Goal: Find specific page/section: Find specific page/section

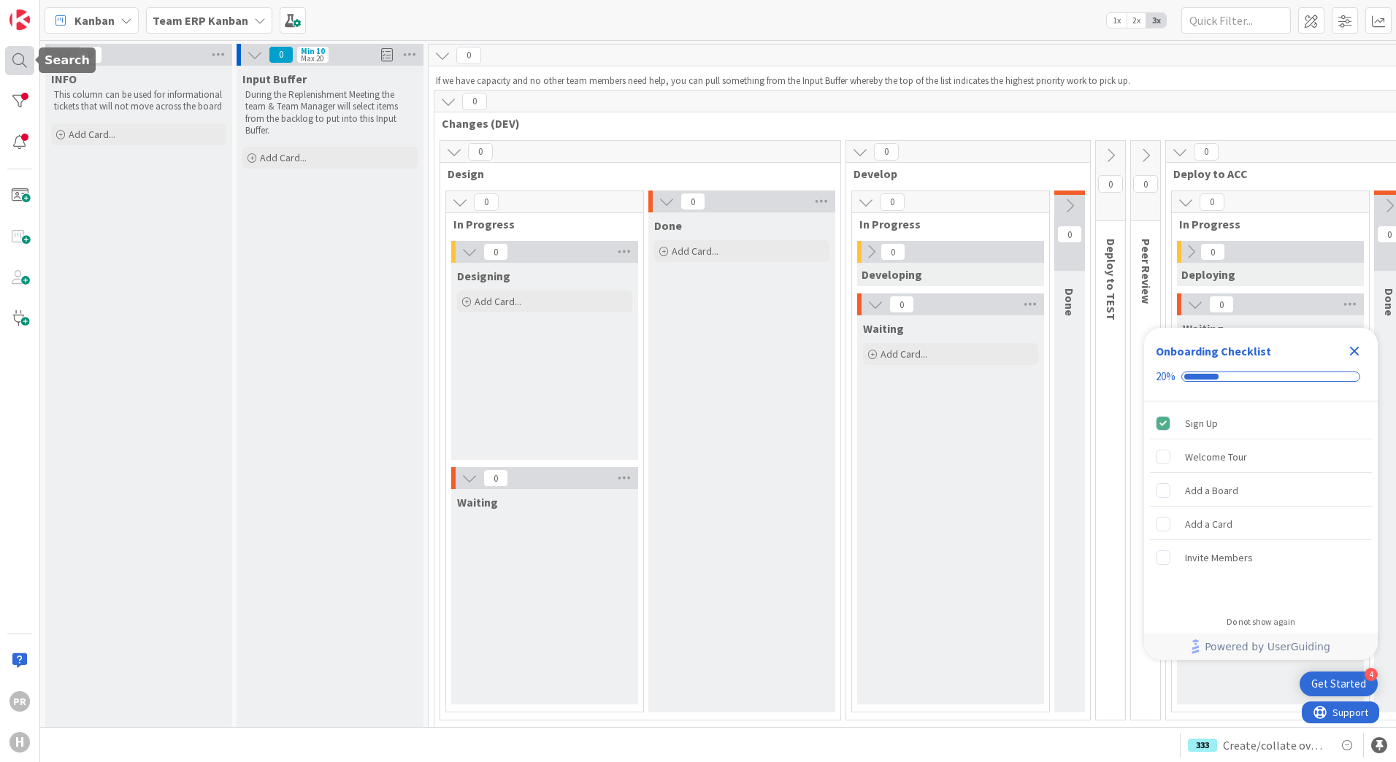
click at [8, 49] on div at bounding box center [19, 60] width 29 height 29
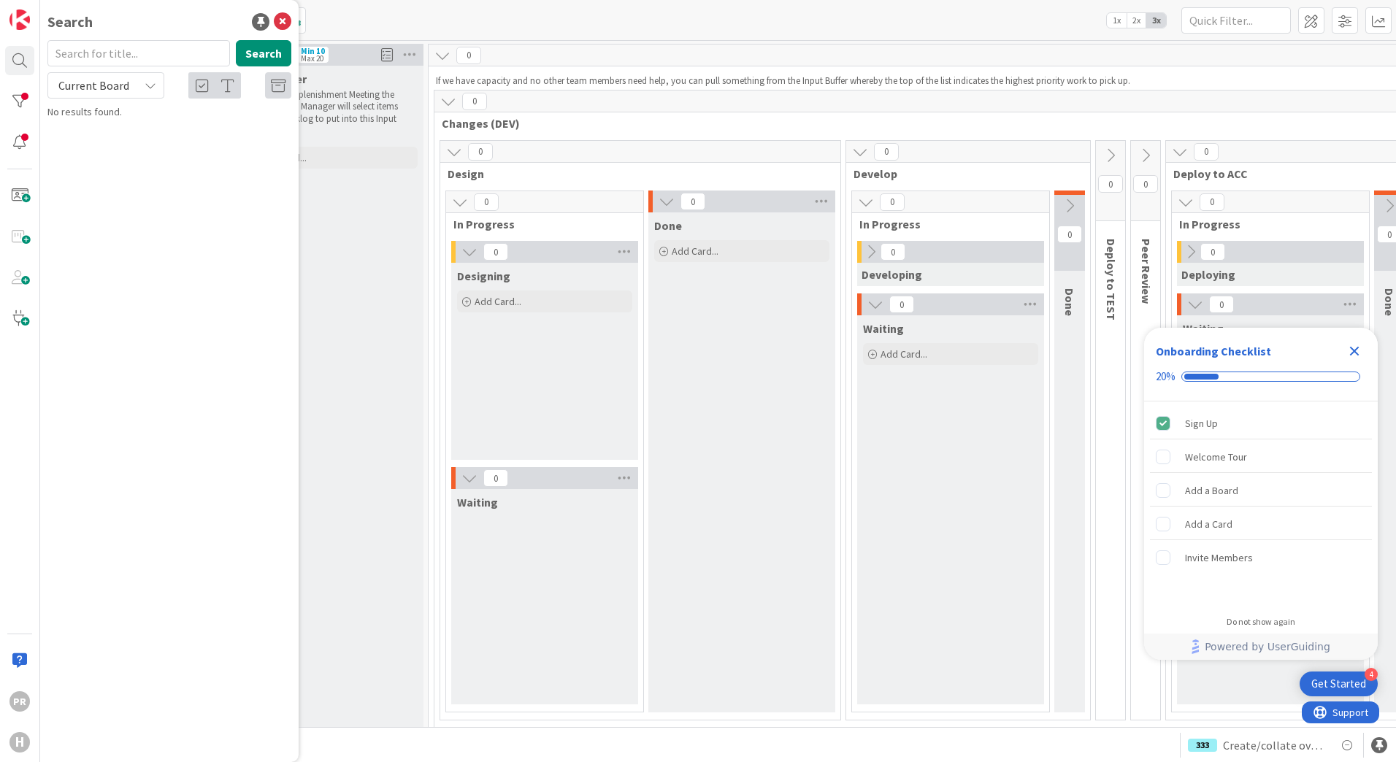
click at [145, 57] on input "text" at bounding box center [138, 53] width 182 height 26
type input "c"
click at [127, 101] on div "cost Search Current Board No results found." at bounding box center [169, 80] width 244 height 80
click at [134, 71] on div "cost Search" at bounding box center [169, 56] width 261 height 32
click at [131, 82] on span "Current Board" at bounding box center [93, 85] width 76 height 20
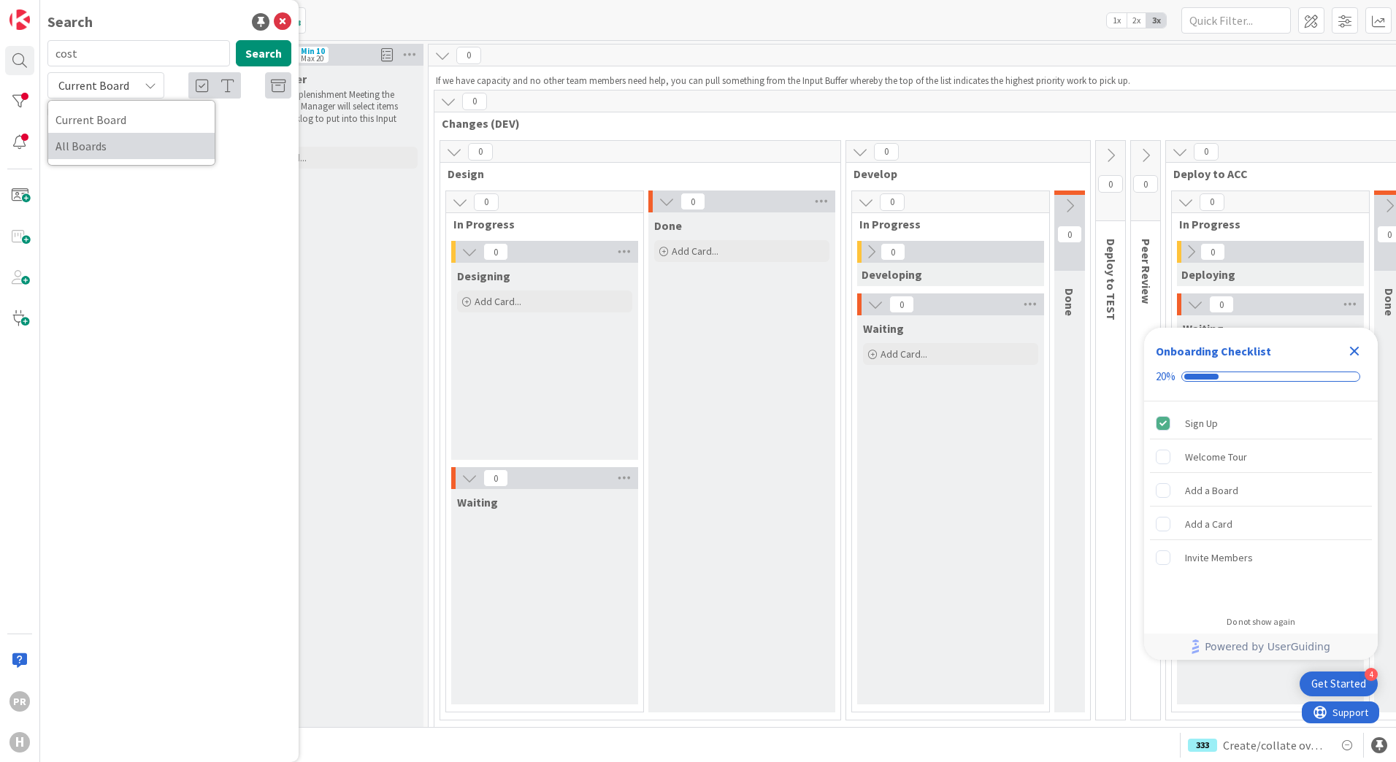
click at [123, 143] on span "All Boards" at bounding box center [131, 146] width 152 height 22
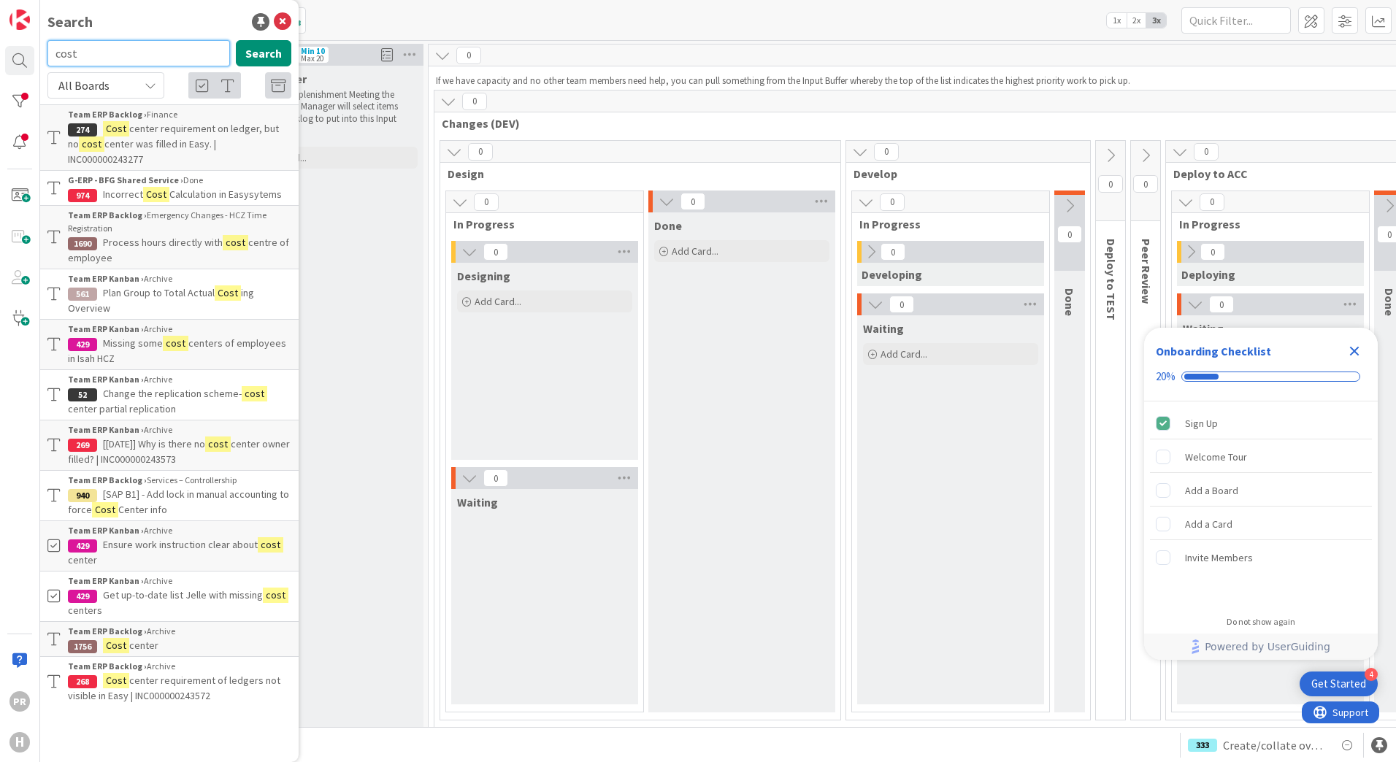
click at [130, 58] on input "cost" at bounding box center [138, 53] width 182 height 26
type input "c"
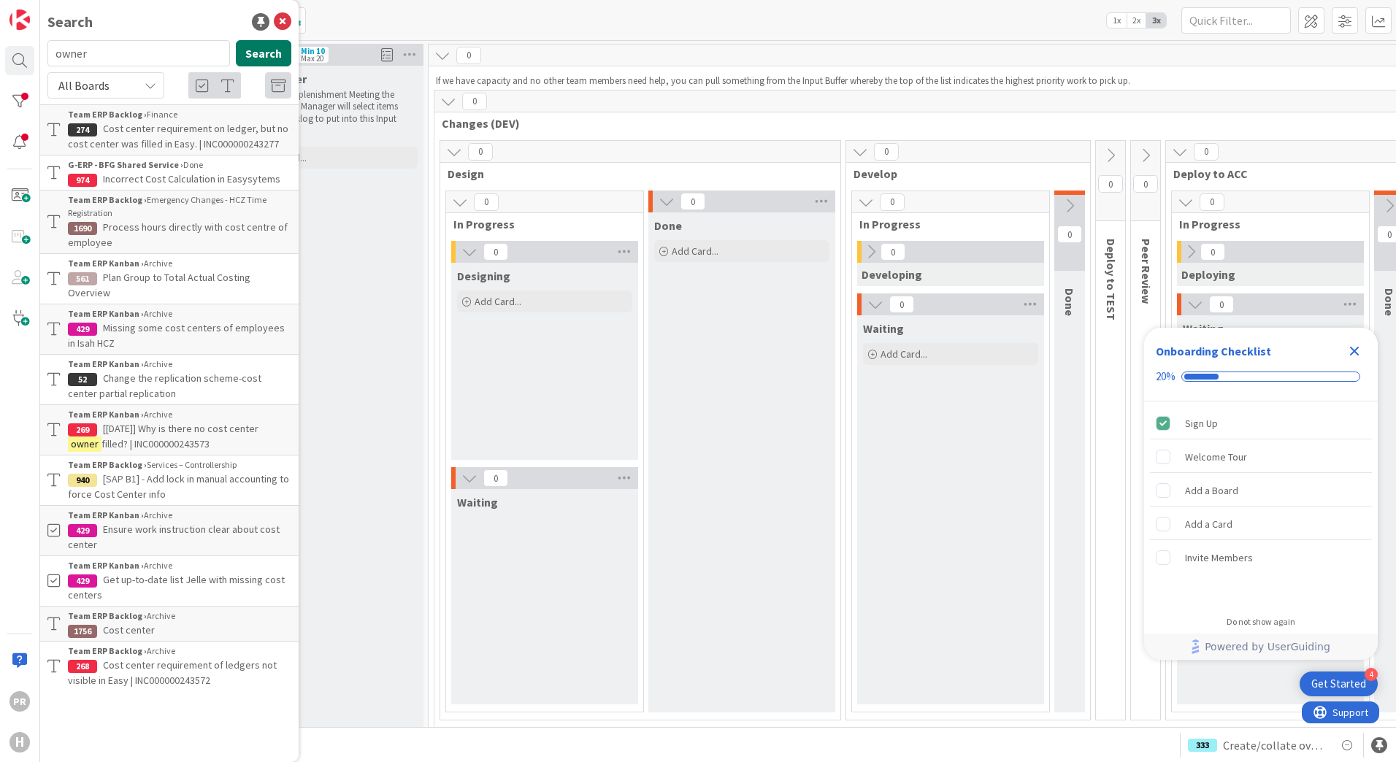
click at [250, 48] on button "Search" at bounding box center [263, 53] width 55 height 26
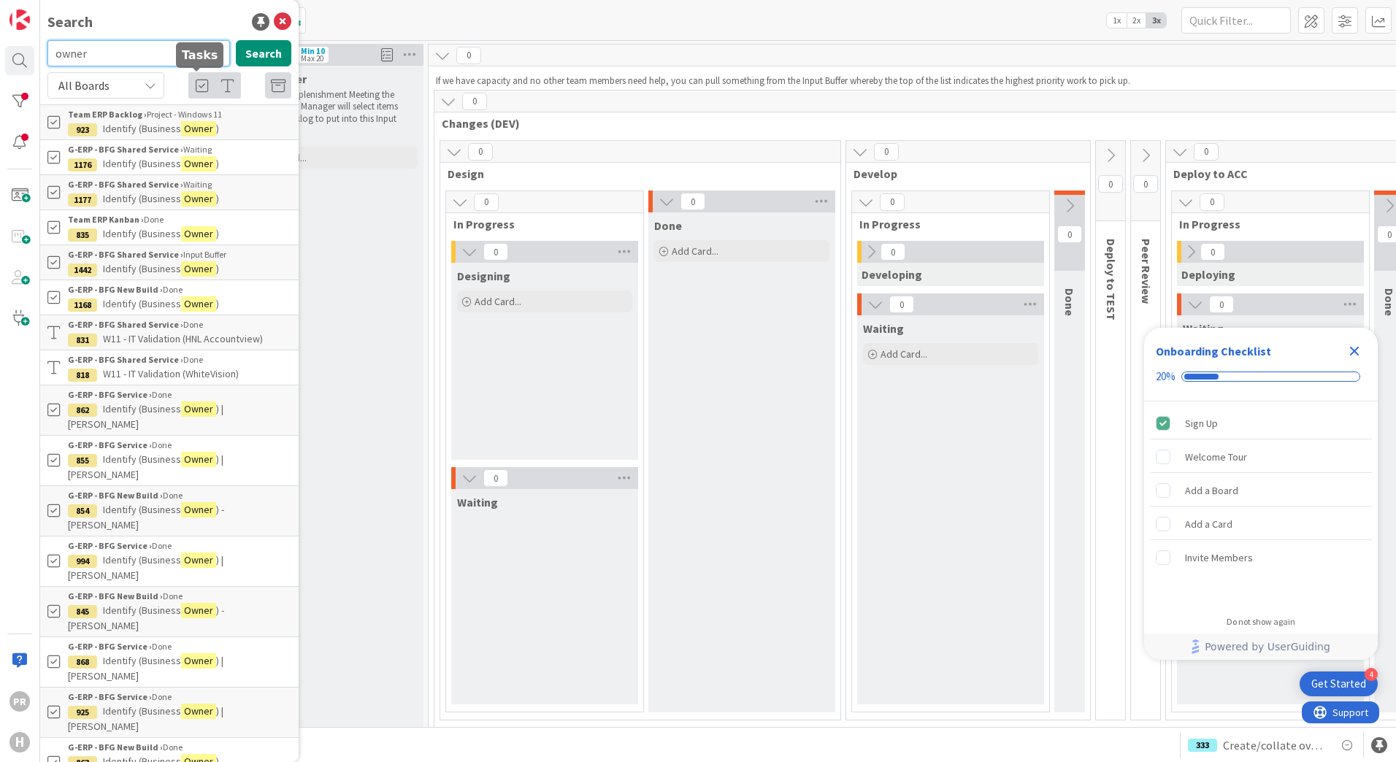
click at [117, 66] on input "owner" at bounding box center [138, 53] width 182 height 26
type input "cc owner"
click at [236, 53] on button "Search" at bounding box center [263, 53] width 55 height 26
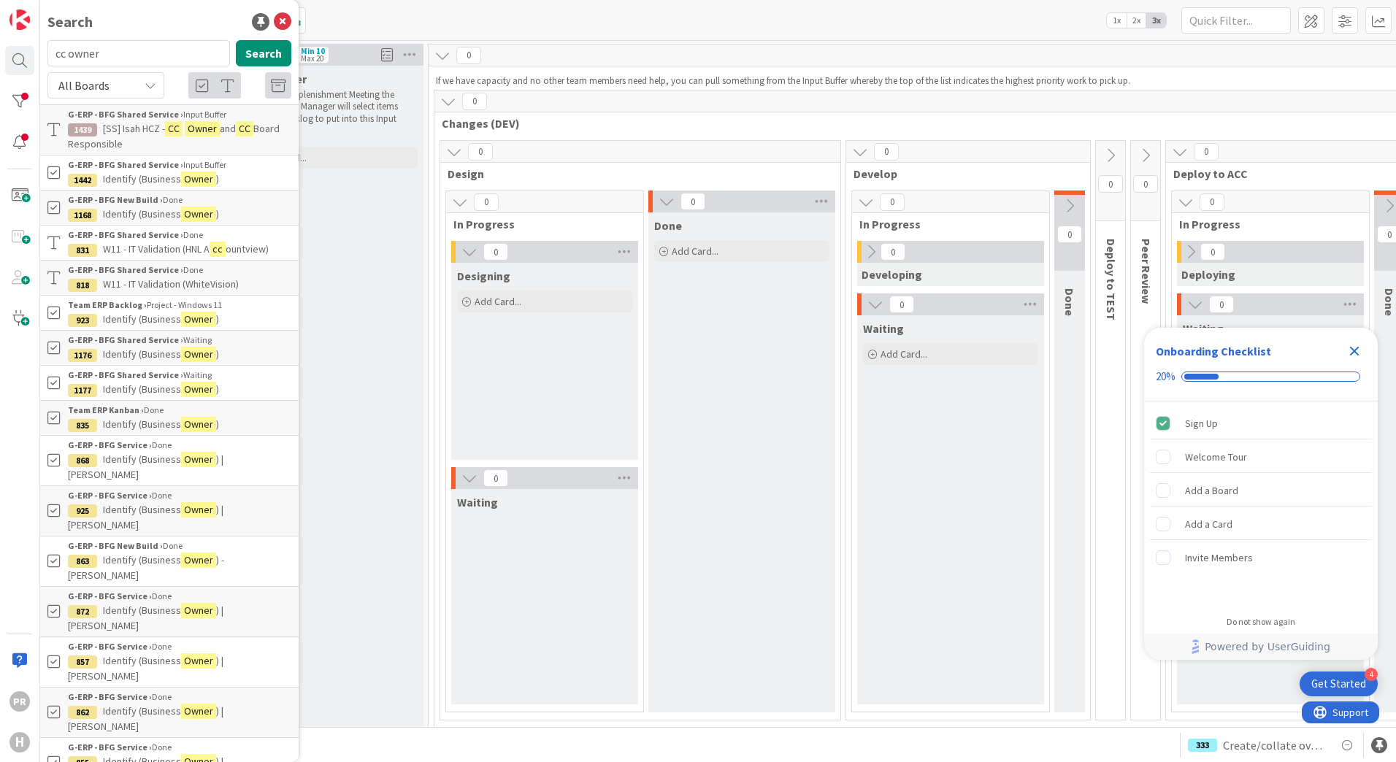
click at [177, 131] on mark "CC" at bounding box center [174, 128] width 18 height 15
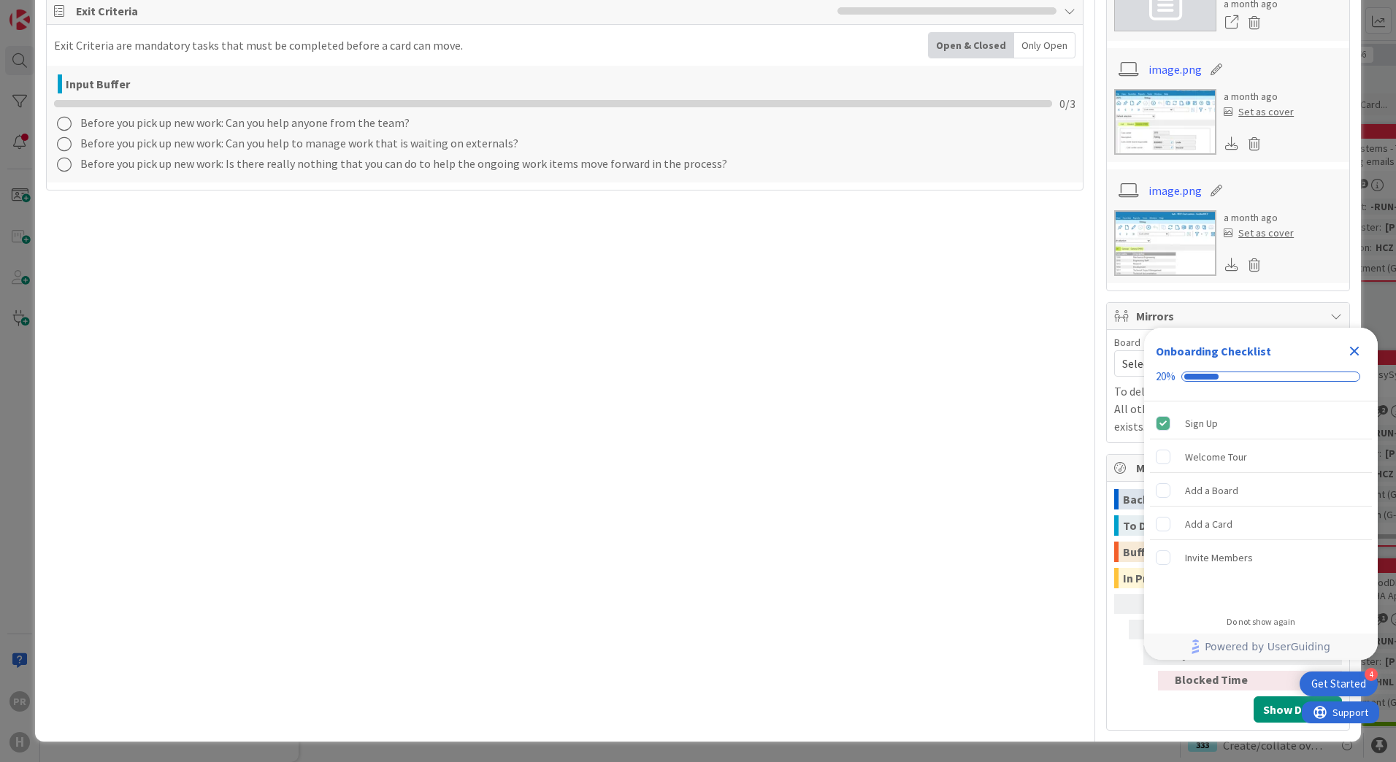
scroll to position [645, 0]
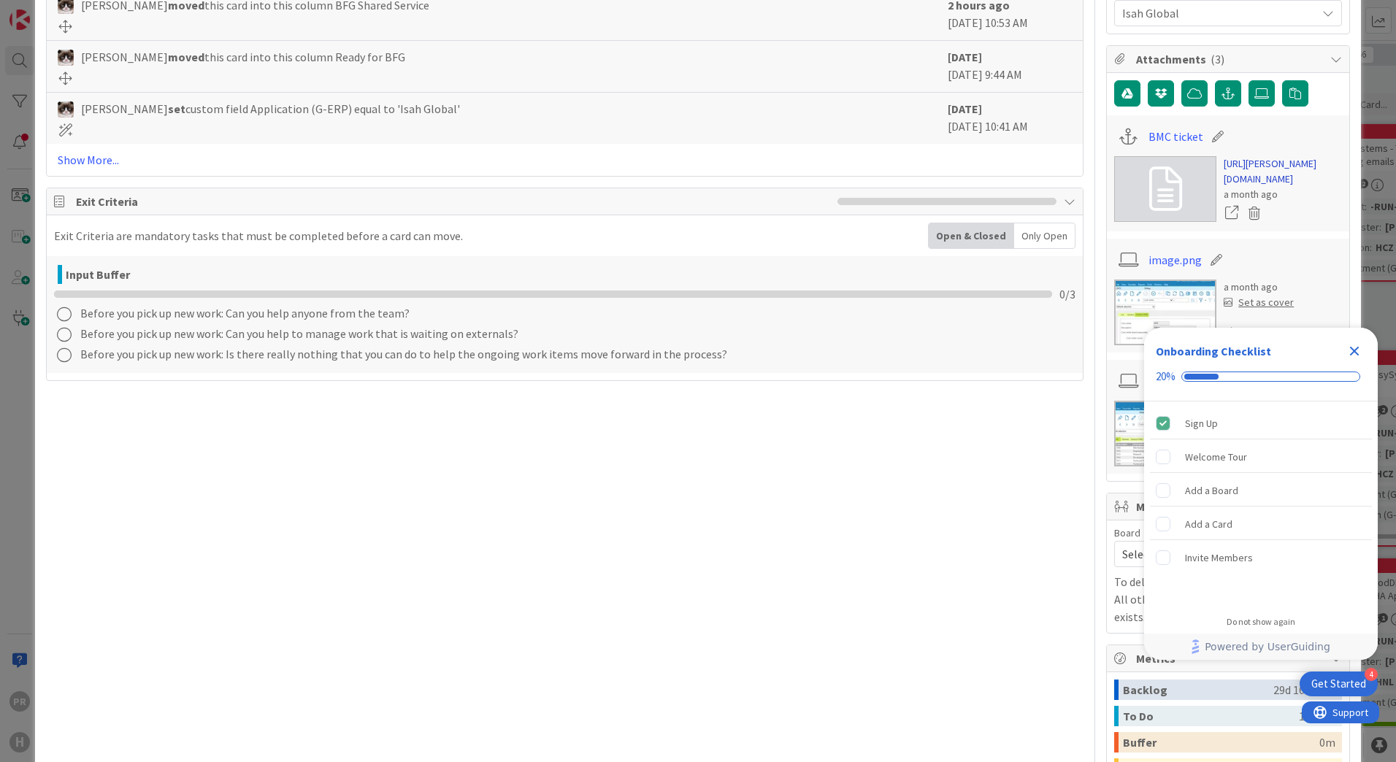
type textarea "x"
click at [1239, 179] on link "[URL][PERSON_NAME][DOMAIN_NAME]" at bounding box center [1282, 171] width 118 height 31
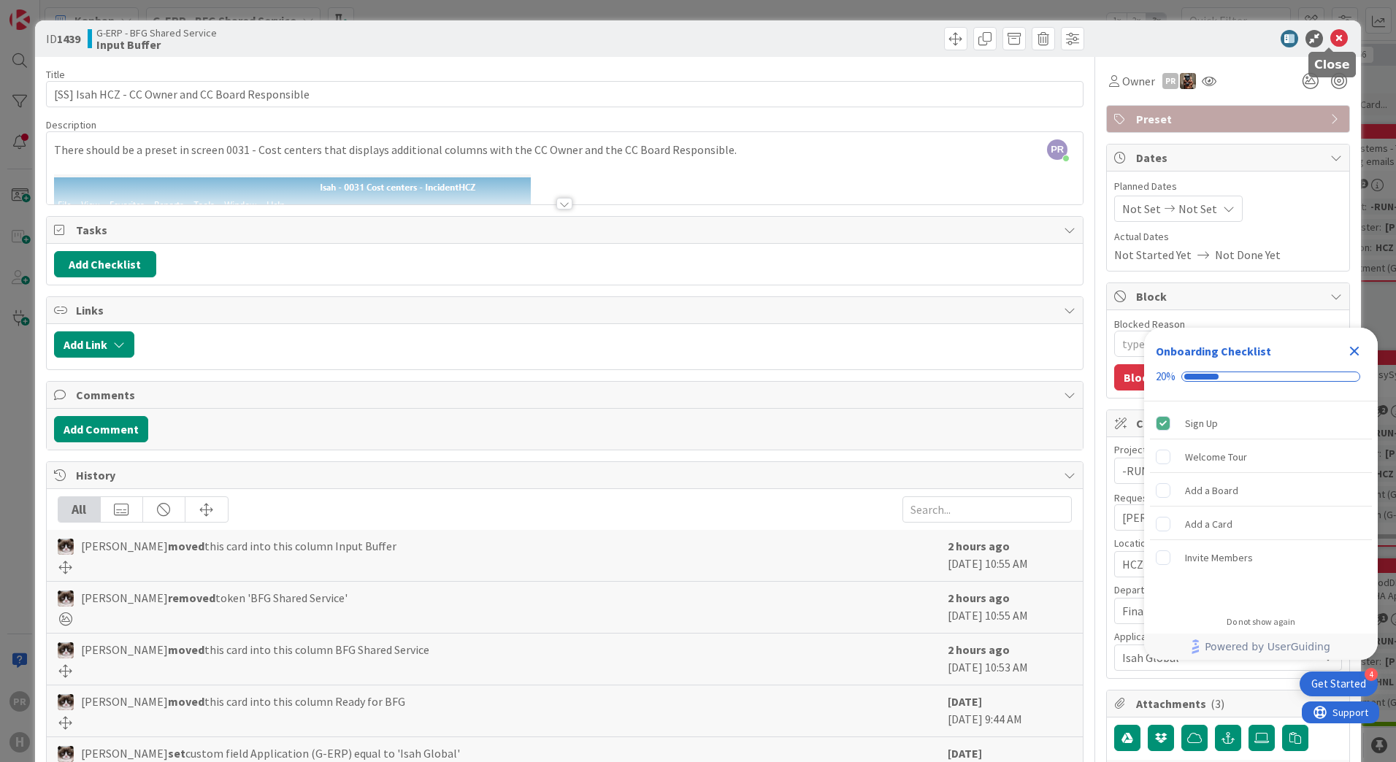
click at [1334, 39] on icon at bounding box center [1339, 39] width 18 height 18
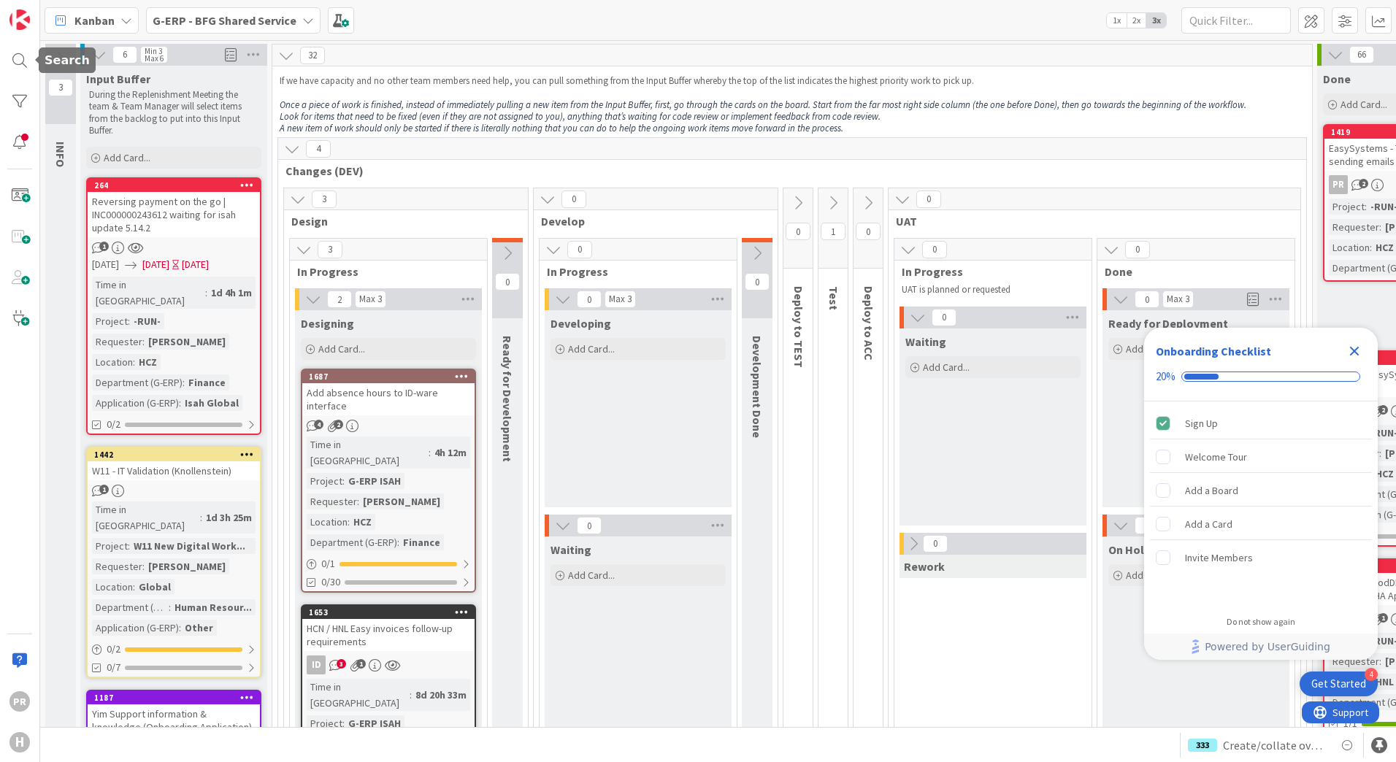
click at [26, 63] on div at bounding box center [19, 60] width 29 height 29
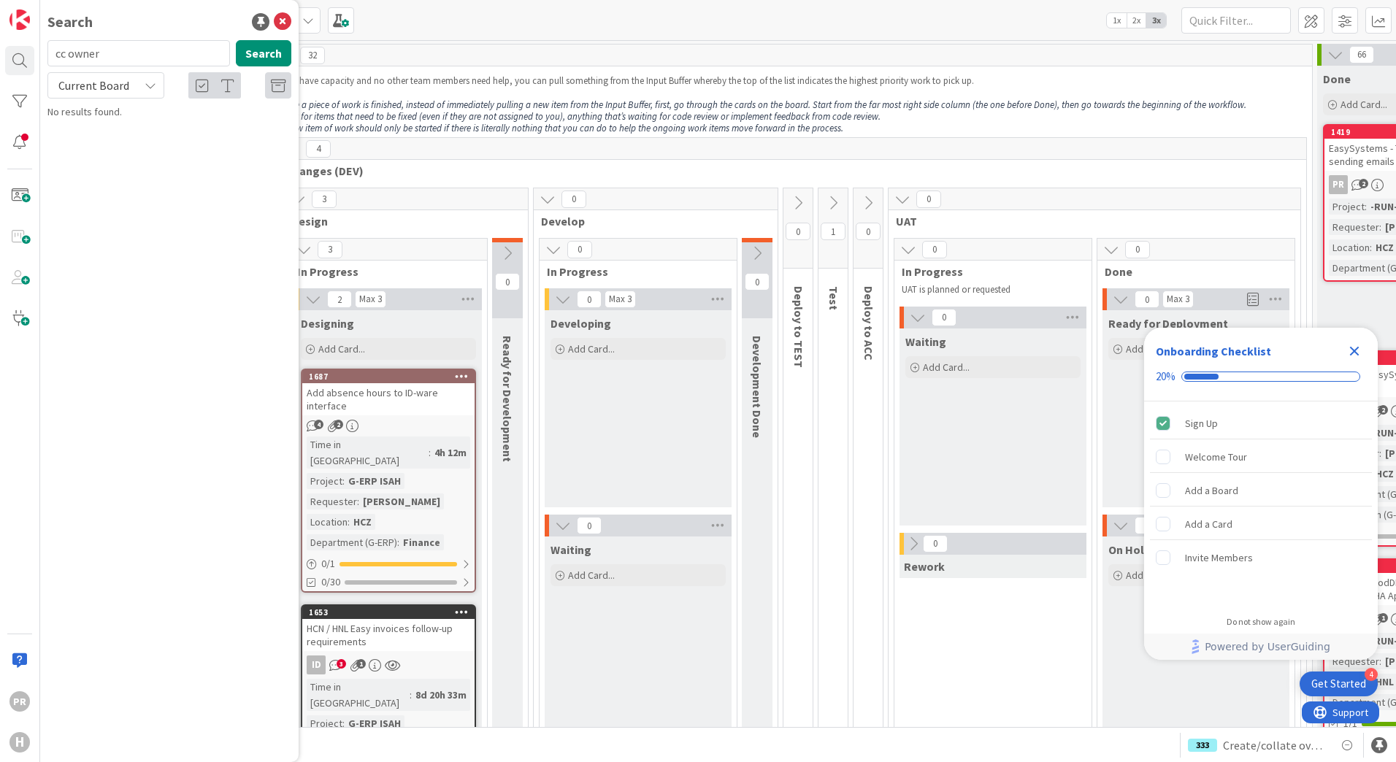
click at [104, 86] on span "Current Board" at bounding box center [93, 85] width 71 height 15
click at [104, 142] on span "All Boards" at bounding box center [131, 146] width 152 height 22
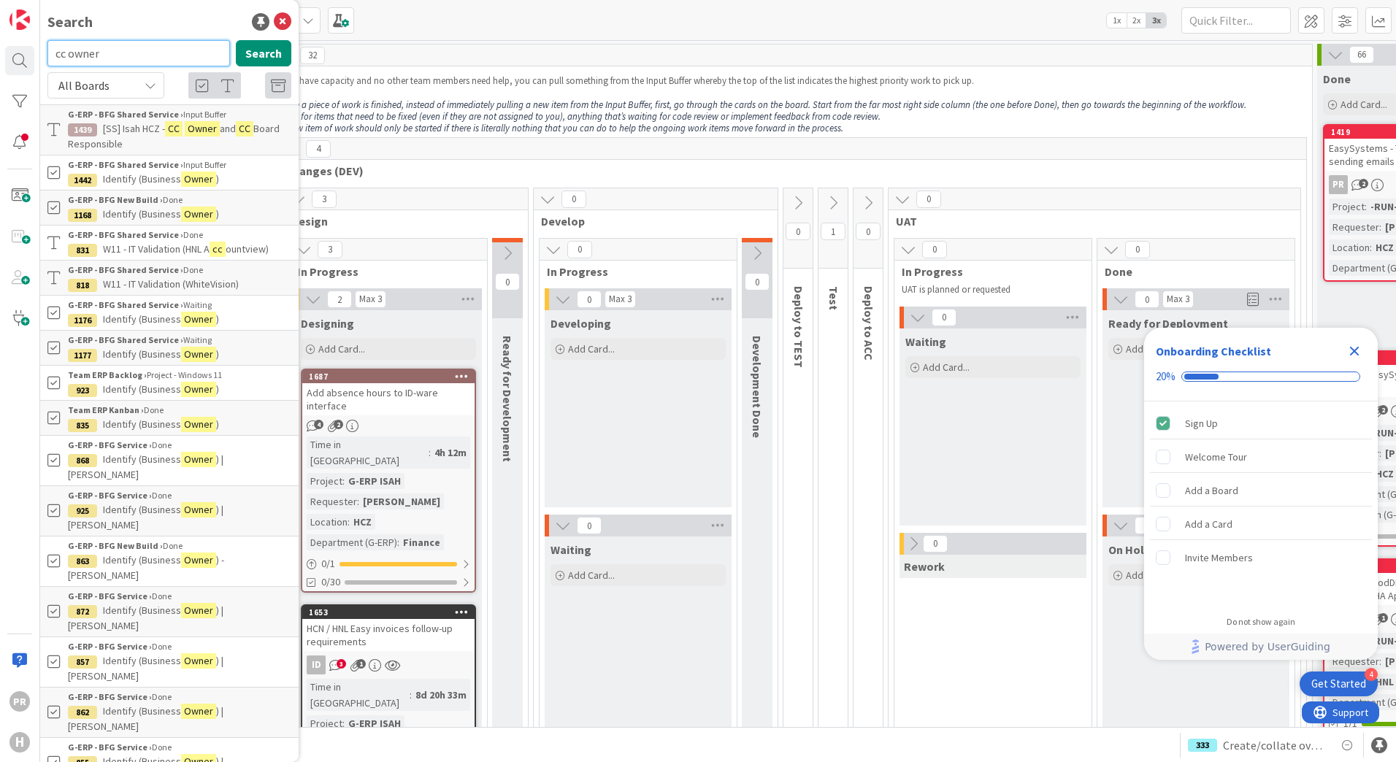
drag, startPoint x: 121, startPoint y: 58, endPoint x: 42, endPoint y: 47, distance: 80.3
click at [42, 49] on div "cc owner Search" at bounding box center [169, 56] width 261 height 32
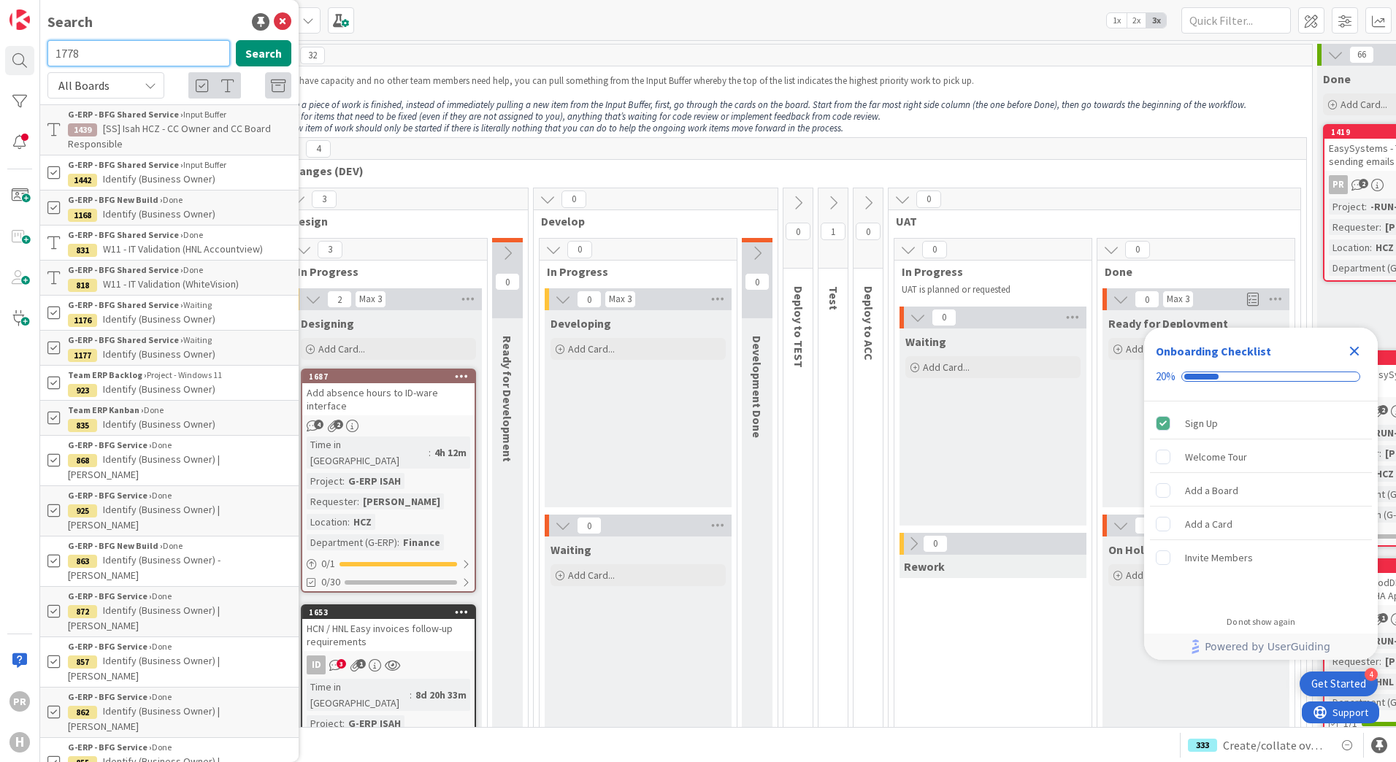
type input "1778"
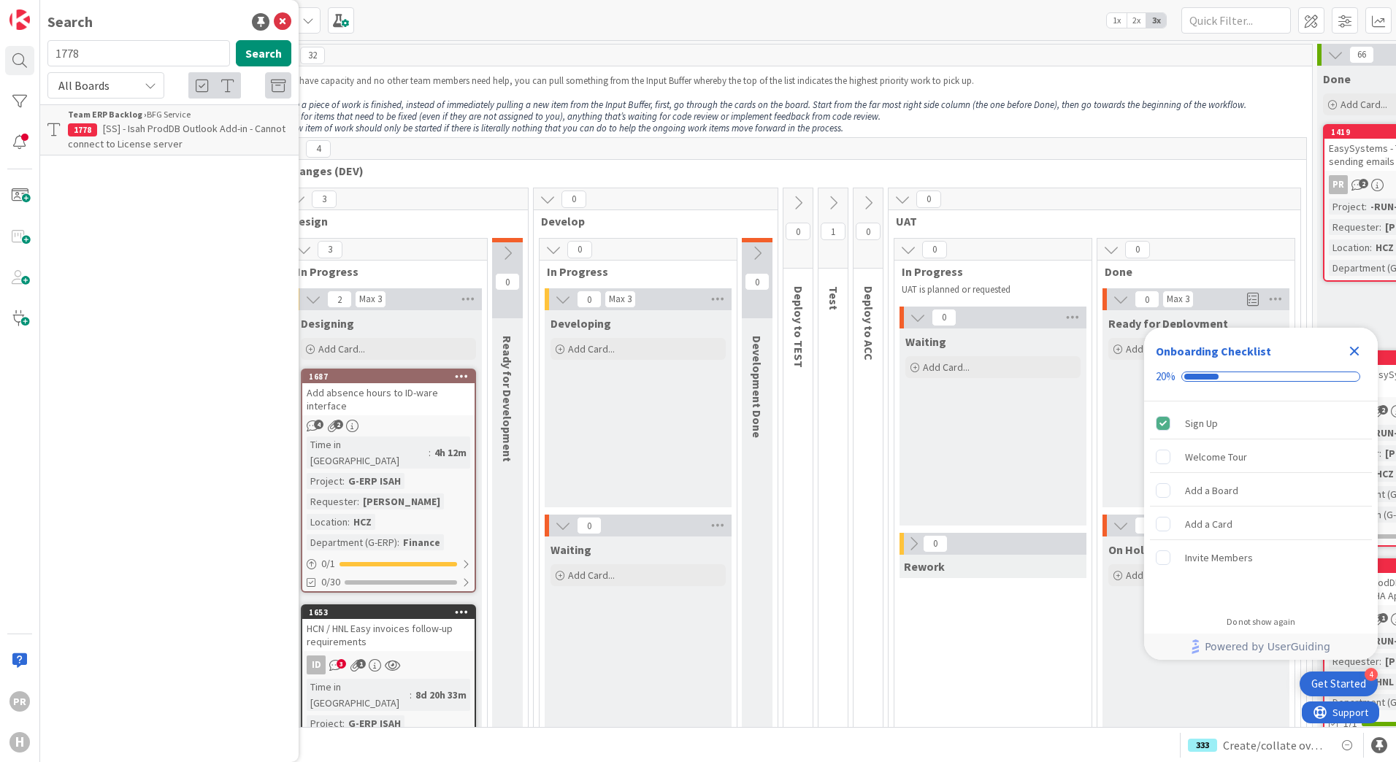
click at [140, 137] on p "[SS] - Isah ProdDB Outlook Add-in - Cannot connect to License server" at bounding box center [179, 136] width 223 height 31
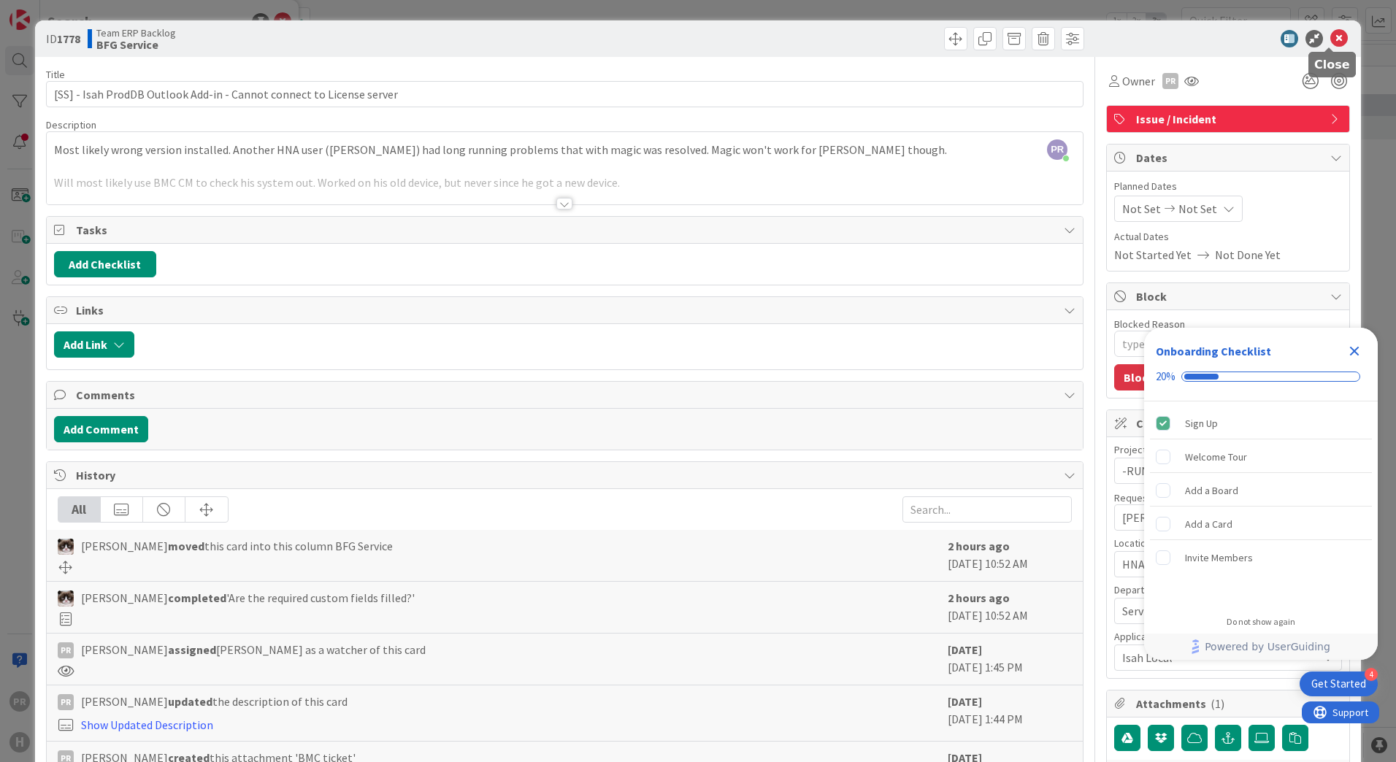
click at [1330, 36] on icon at bounding box center [1339, 39] width 18 height 18
click at [1331, 37] on div "Kanban Team ERP Backlog 1x 2x 3x" at bounding box center [718, 20] width 1356 height 40
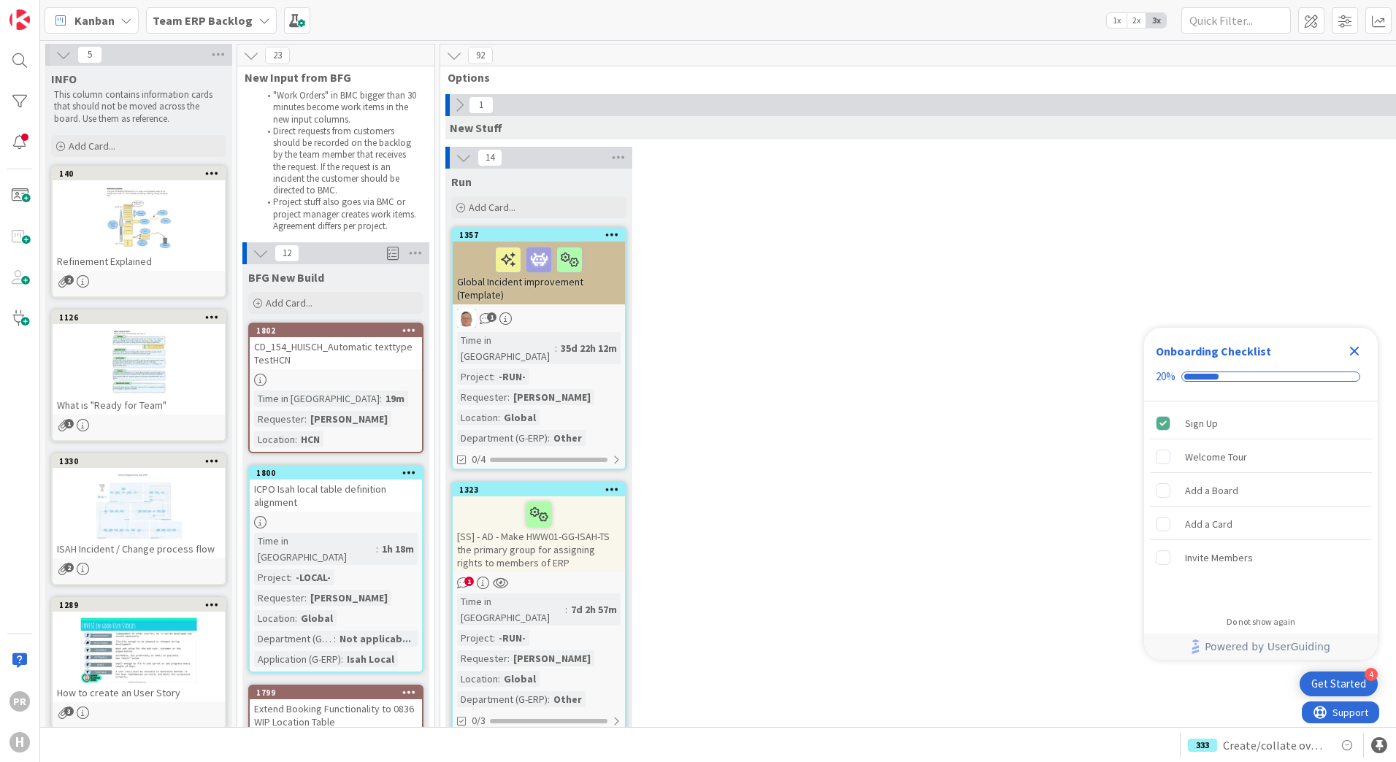
click at [214, 26] on b "Team ERP Backlog" at bounding box center [203, 20] width 100 height 15
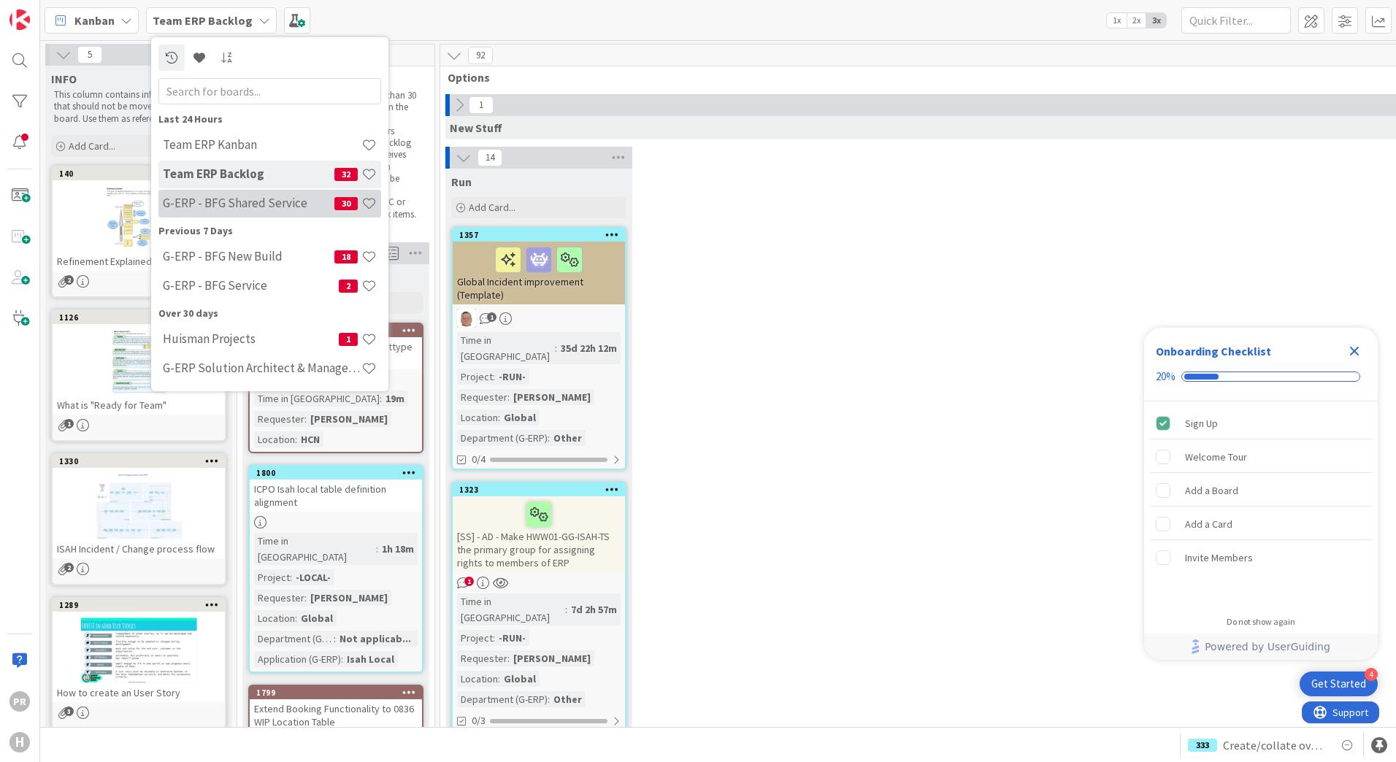
click at [234, 203] on h4 "G-ERP - BFG Shared Service" at bounding box center [249, 203] width 172 height 15
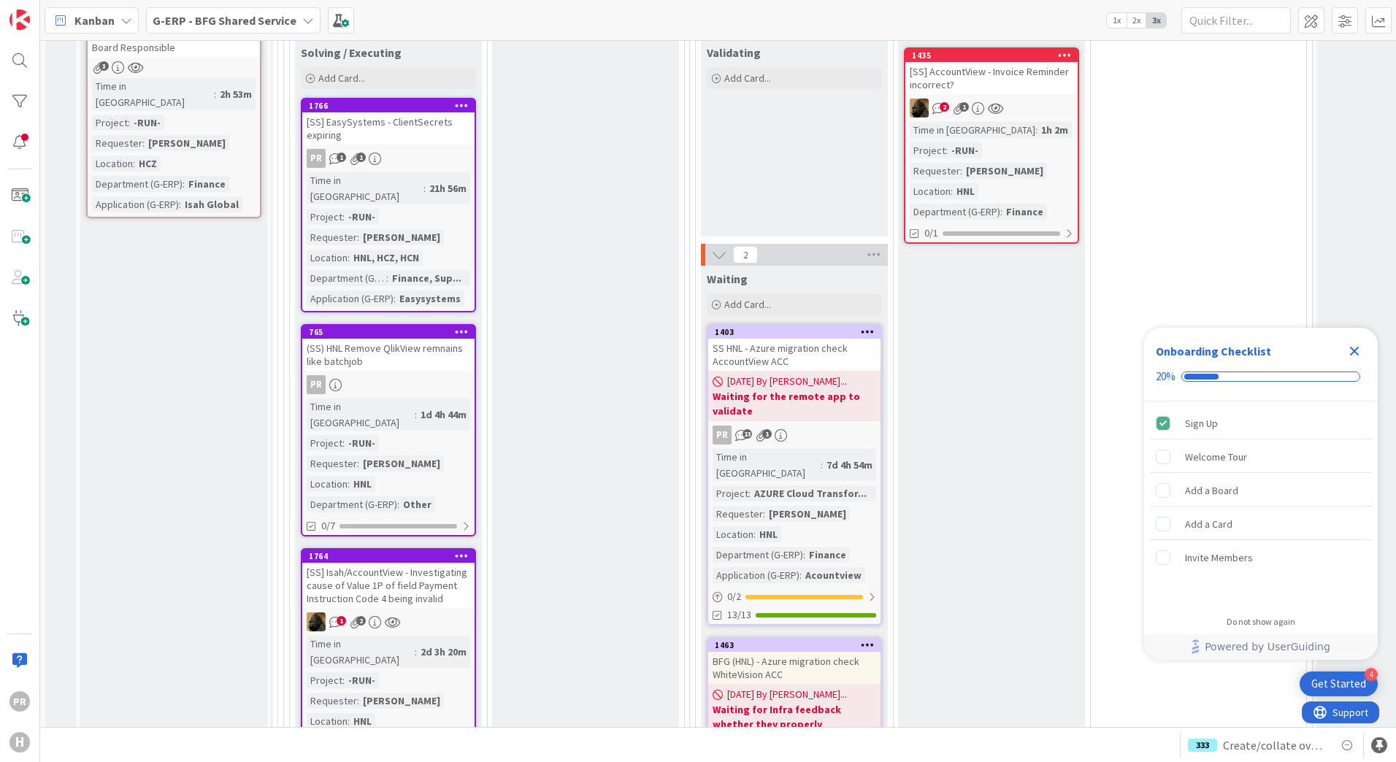
scroll to position [1460, 0]
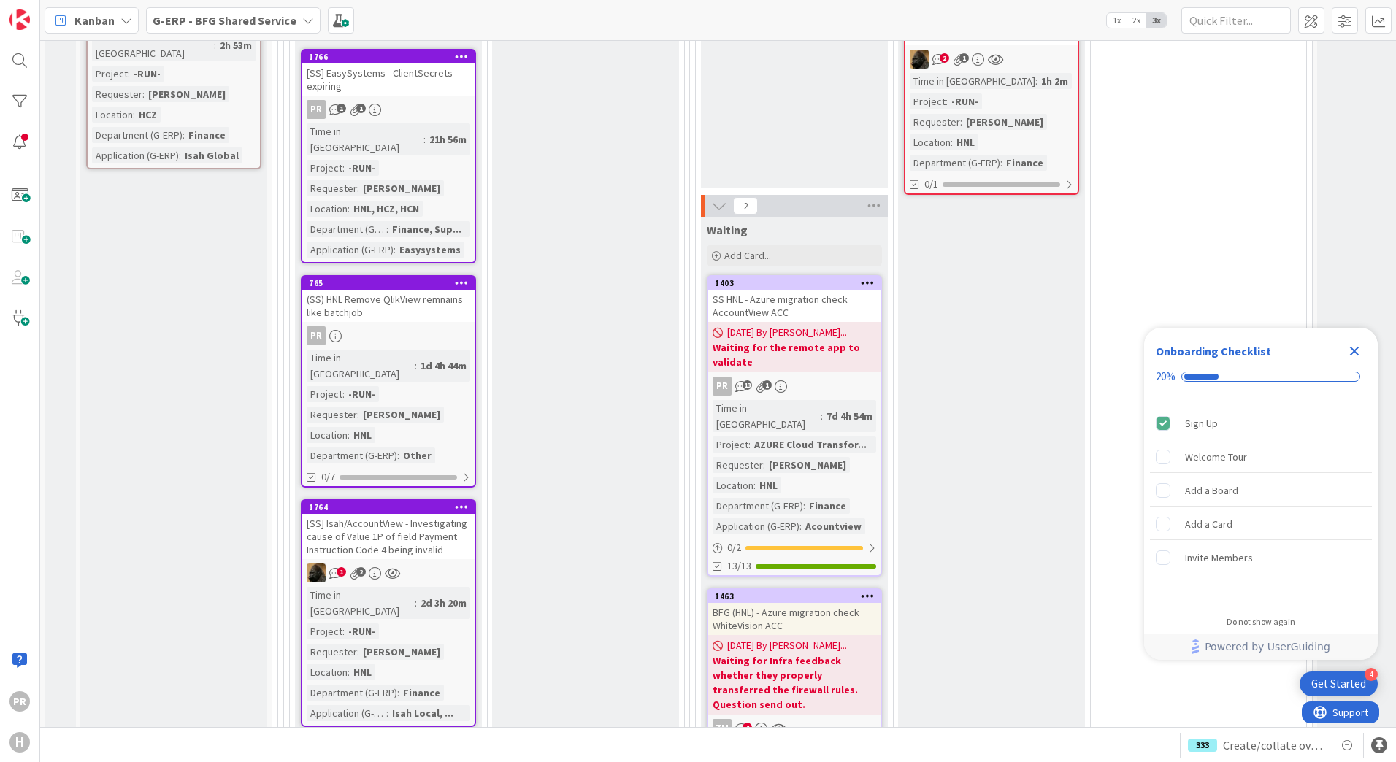
click at [398, 290] on div "(SS) HNL Remove QlikView remnains like batchjob" at bounding box center [388, 306] width 172 height 32
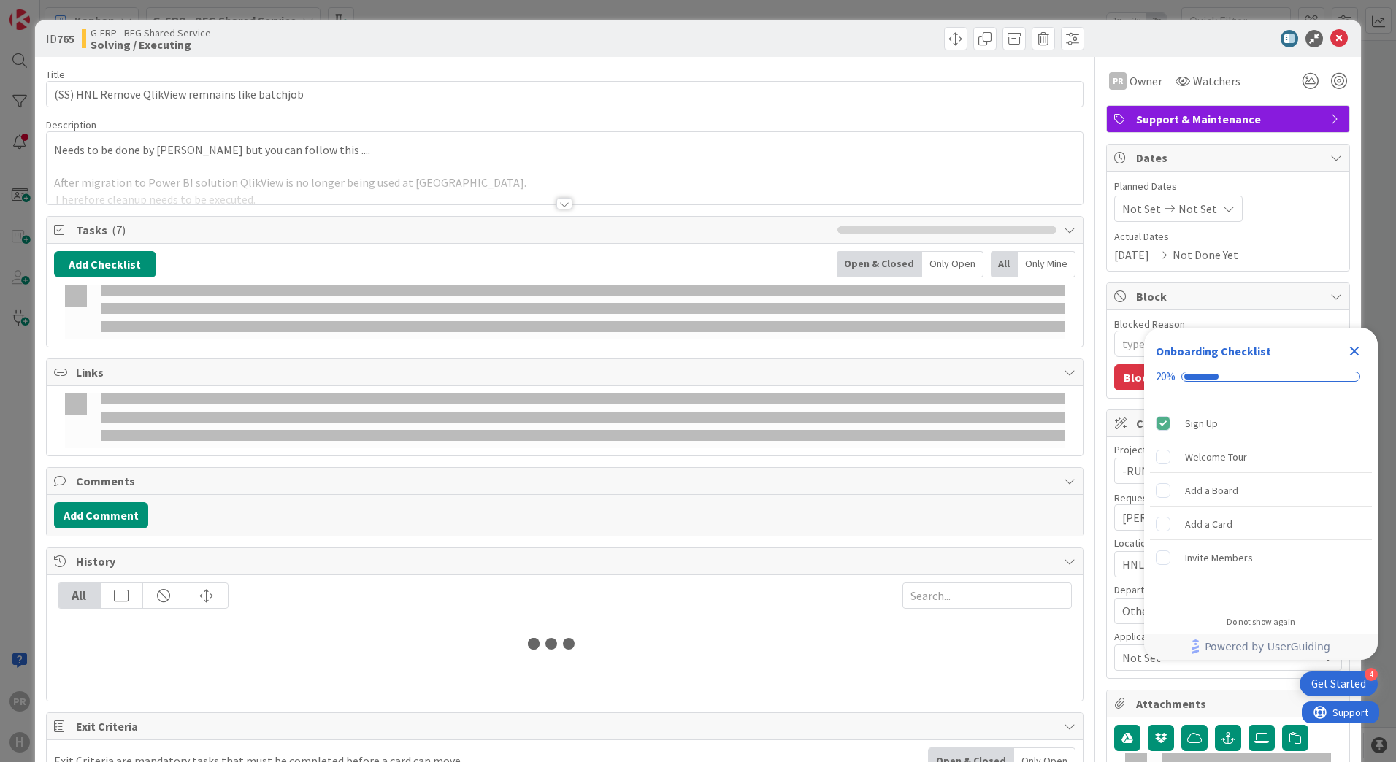
type textarea "x"
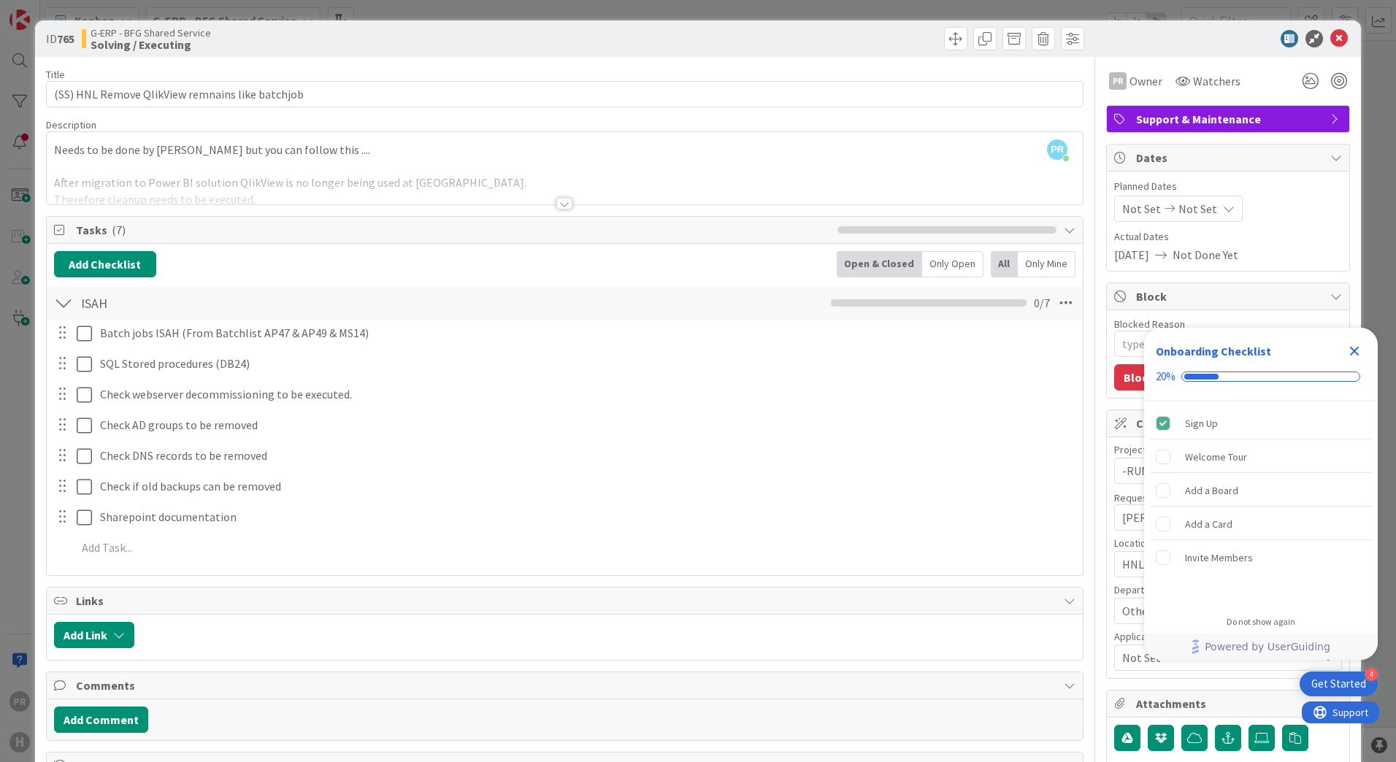
click at [564, 199] on div at bounding box center [564, 204] width 16 height 12
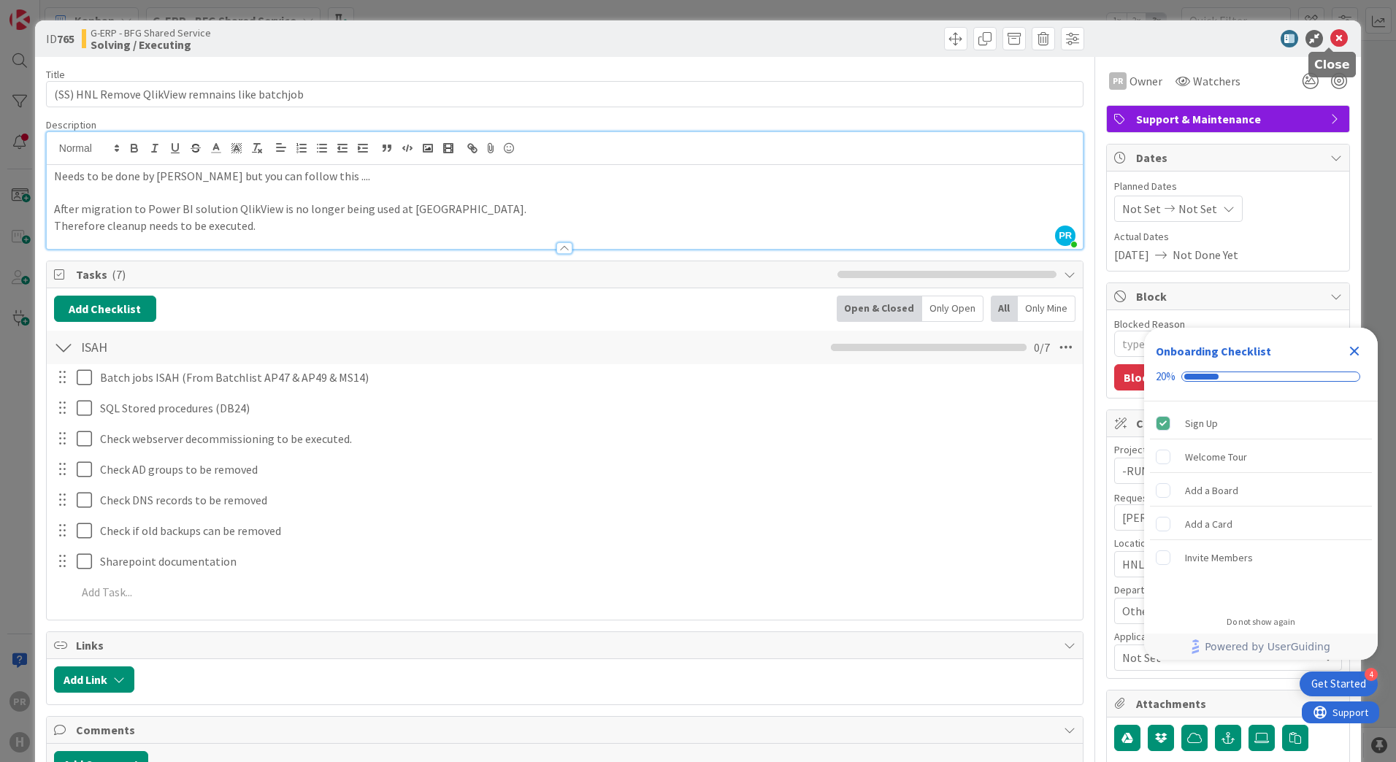
click at [1330, 31] on icon at bounding box center [1339, 39] width 18 height 18
